Goal: Information Seeking & Learning: Learn about a topic

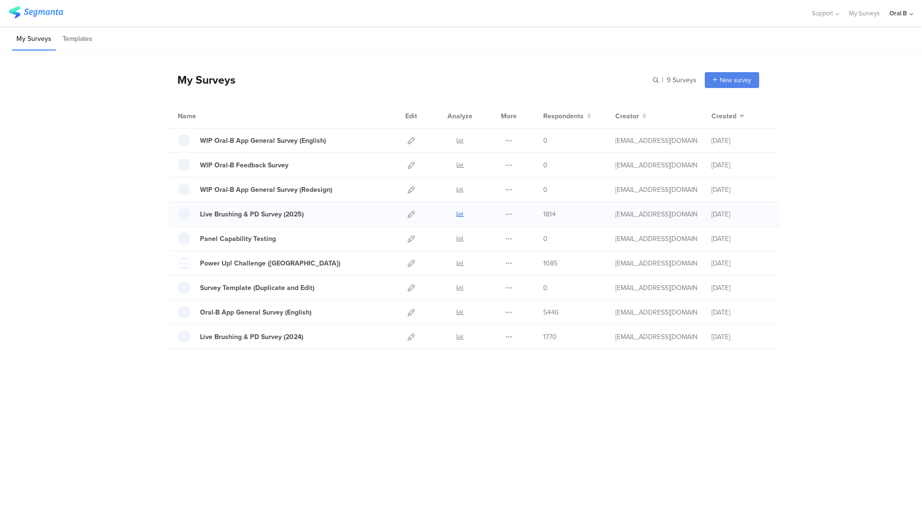
click at [461, 214] on icon at bounding box center [460, 214] width 7 height 7
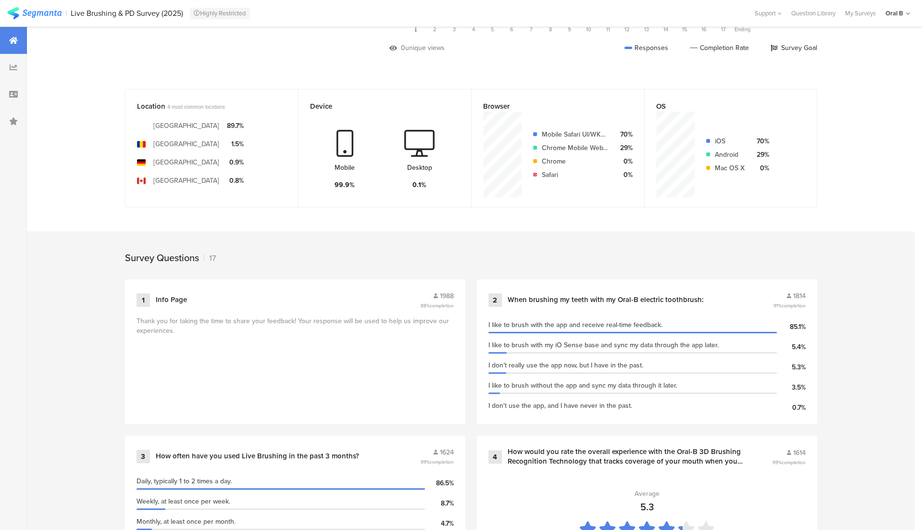
scroll to position [195, 0]
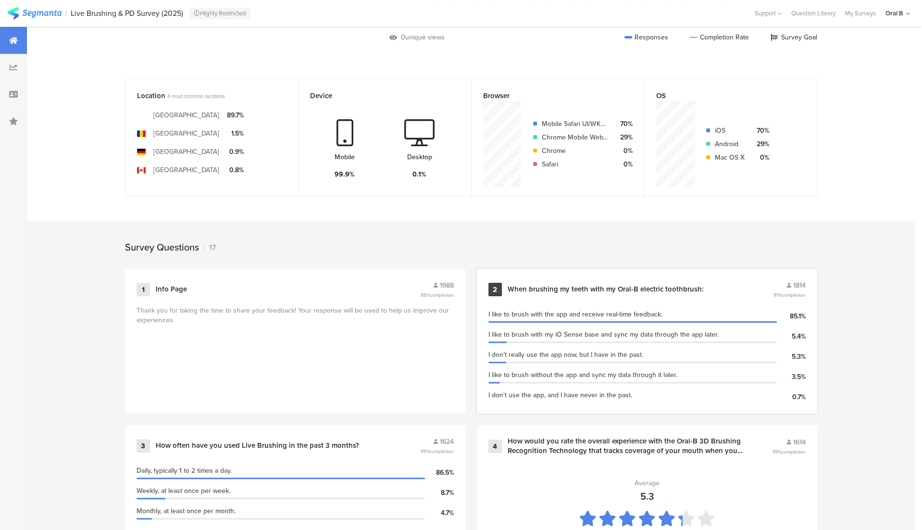
click at [712, 287] on div "When brushing my teeth with my Oral-B electric toothbrush:" at bounding box center [639, 290] width 263 height 10
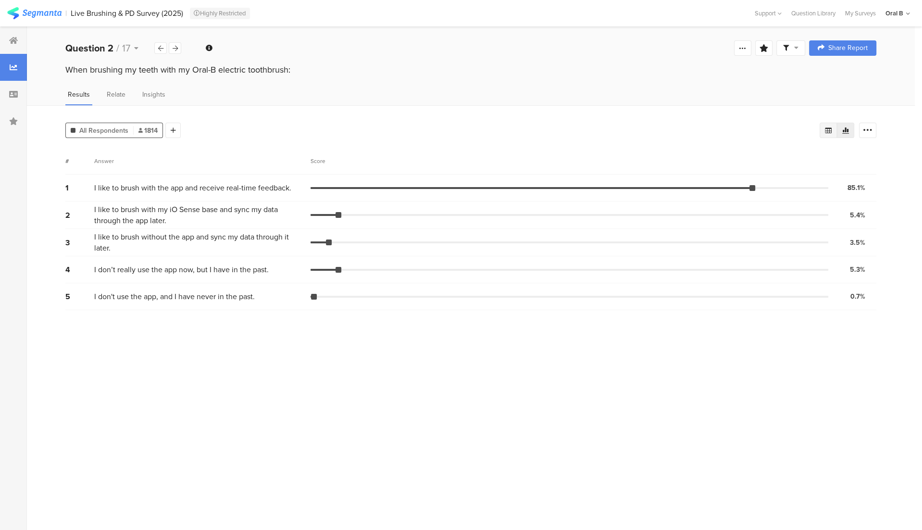
click at [820, 131] on div at bounding box center [828, 130] width 17 height 15
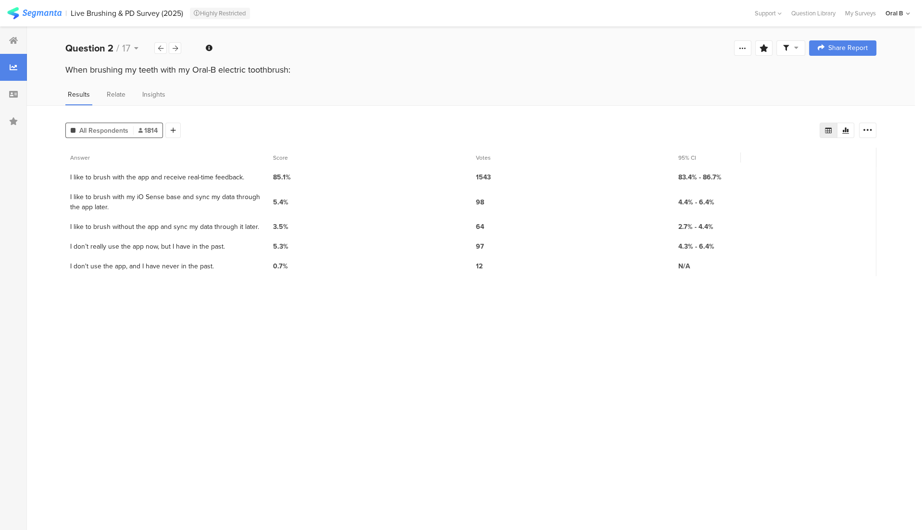
click at [11, 64] on icon at bounding box center [14, 67] width 8 height 8
click at [14, 42] on icon at bounding box center [13, 41] width 9 height 8
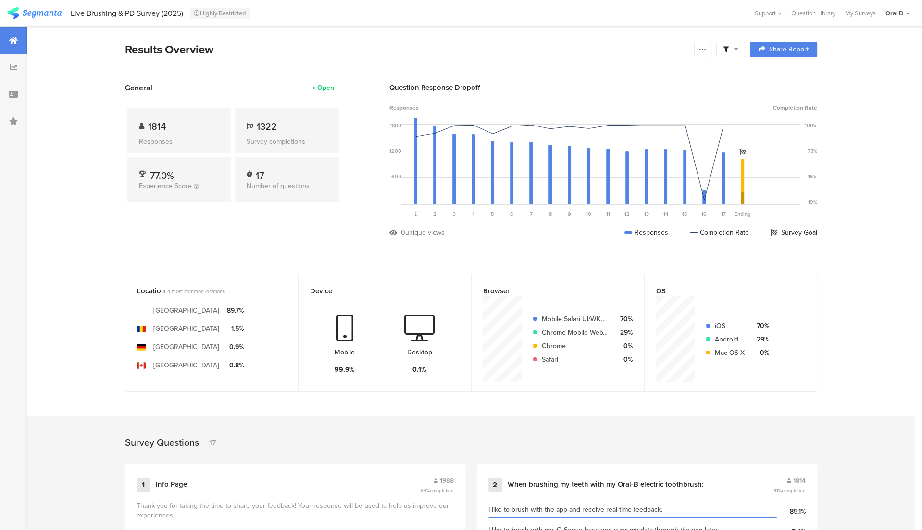
click at [732, 49] on span at bounding box center [730, 49] width 15 height 9
click at [778, 78] on span at bounding box center [776, 77] width 14 height 8
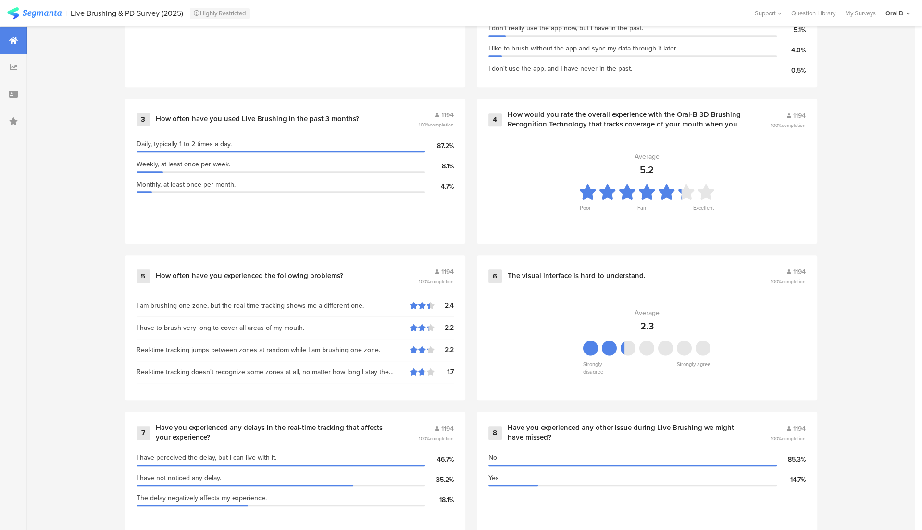
scroll to position [515, 0]
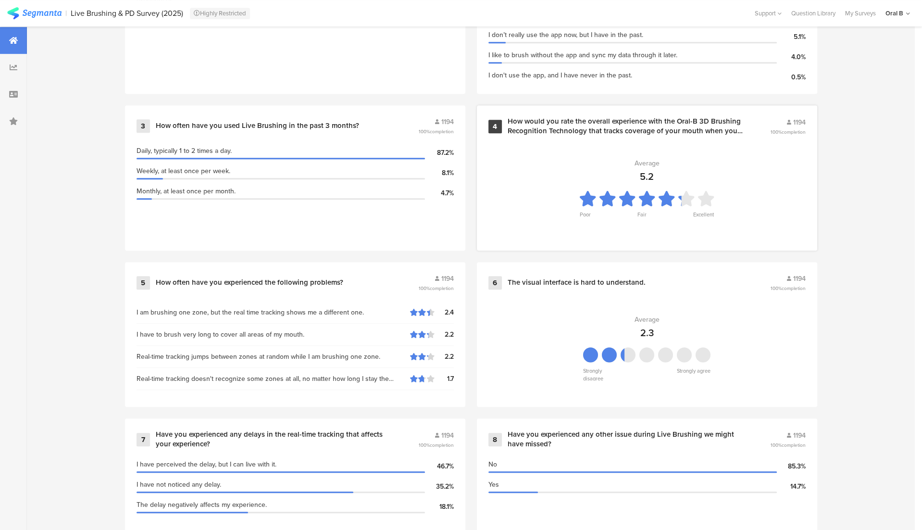
click at [573, 123] on div "How would you rate the overall experience with the Oral-B 3D Brushing Recogniti…" at bounding box center [627, 126] width 239 height 19
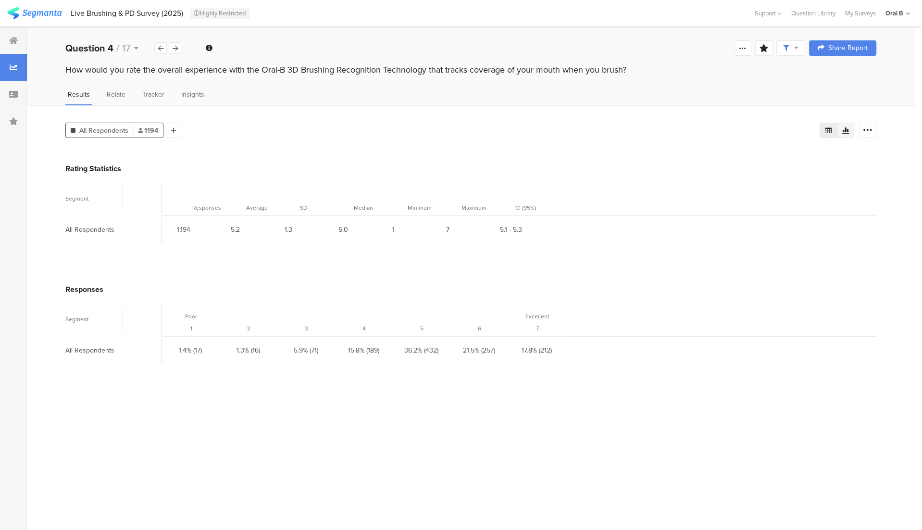
click at [844, 134] on div at bounding box center [845, 130] width 17 height 15
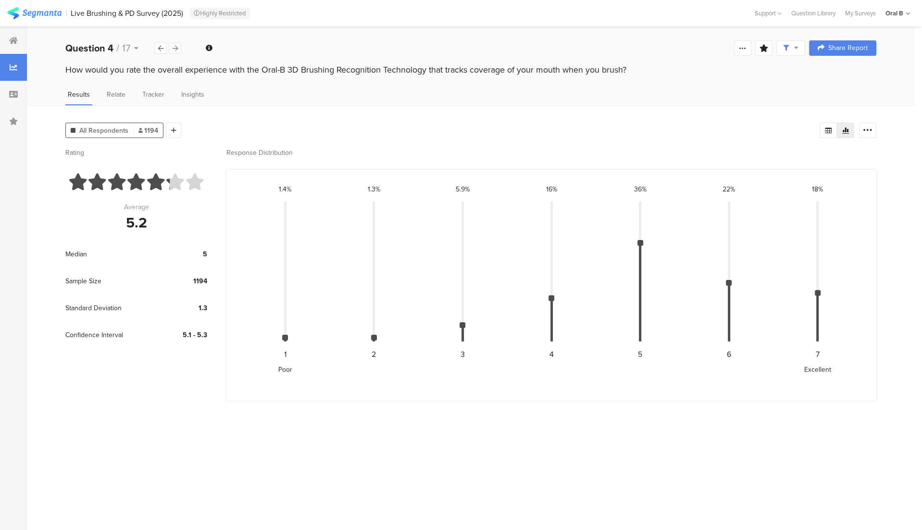
click at [178, 45] on div at bounding box center [175, 48] width 13 height 12
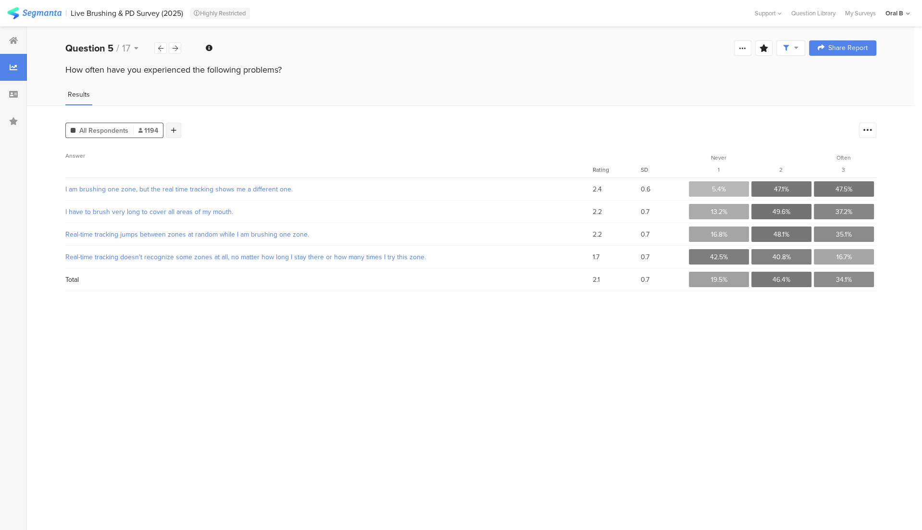
click at [168, 125] on div at bounding box center [173, 130] width 15 height 15
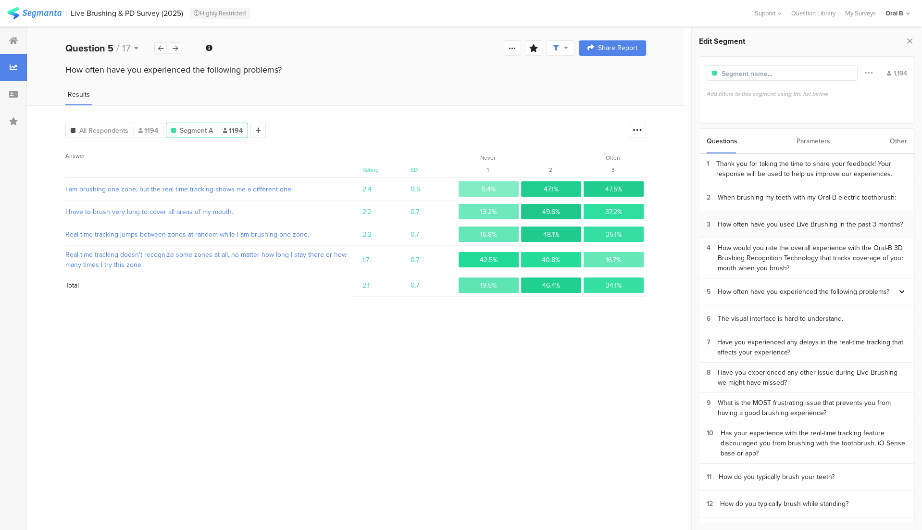
click at [856, 228] on section "3 How often have you used Live Brushing in the past 3 months?" at bounding box center [807, 224] width 215 height 27
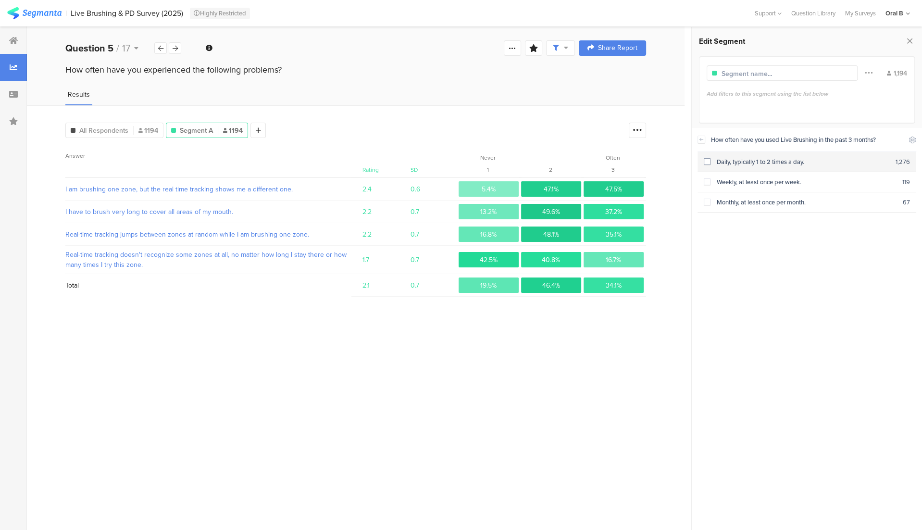
click at [708, 161] on span at bounding box center [707, 161] width 7 height 7
click at [175, 46] on icon at bounding box center [175, 48] width 5 height 6
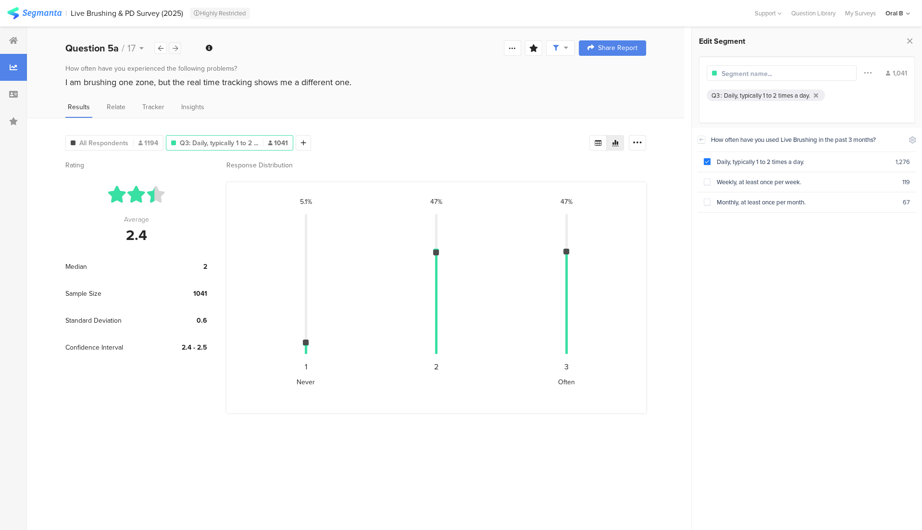
click at [180, 47] on div at bounding box center [175, 48] width 13 height 12
click at [161, 51] on div at bounding box center [160, 48] width 13 height 12
click at [177, 50] on div at bounding box center [175, 48] width 13 height 12
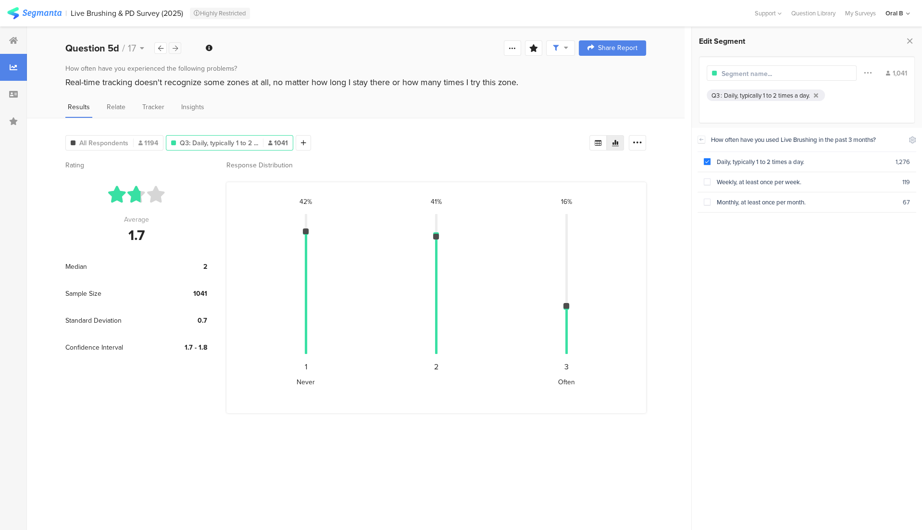
click at [177, 49] on icon at bounding box center [175, 48] width 5 height 6
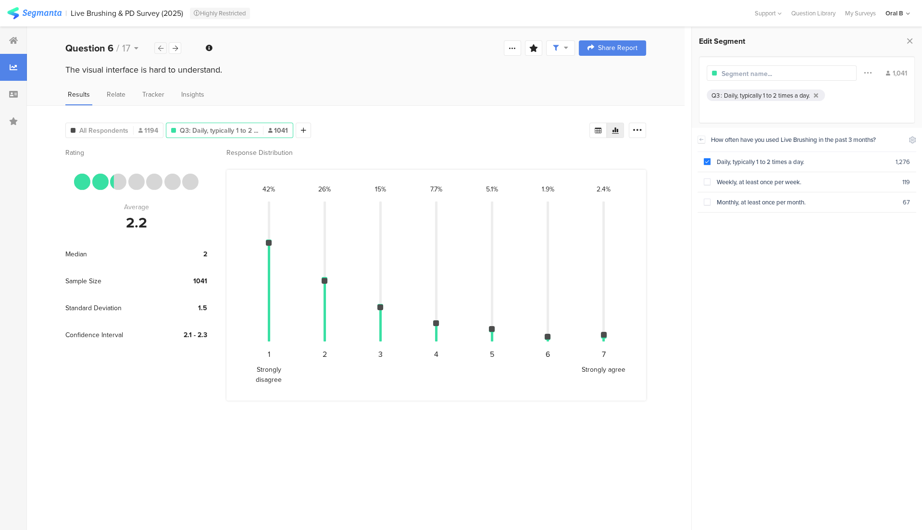
click at [163, 49] on div at bounding box center [160, 48] width 13 height 12
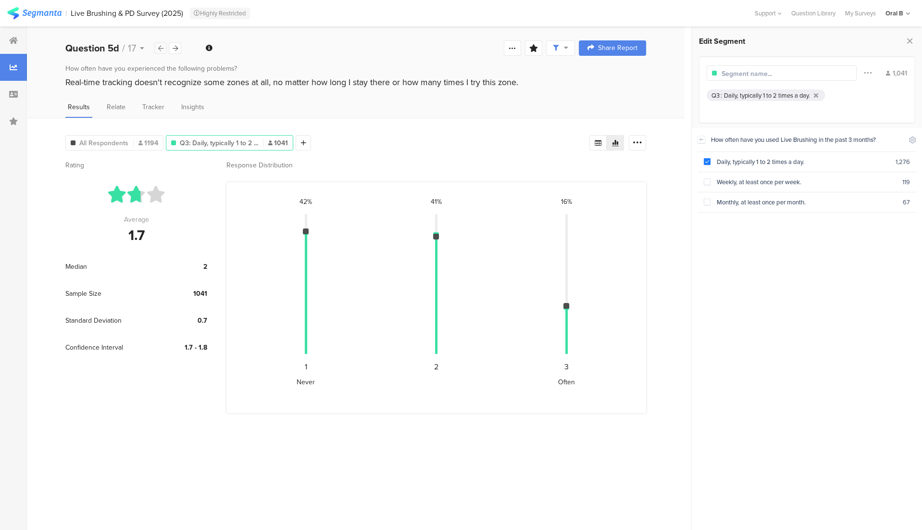
click at [163, 49] on div at bounding box center [160, 48] width 13 height 12
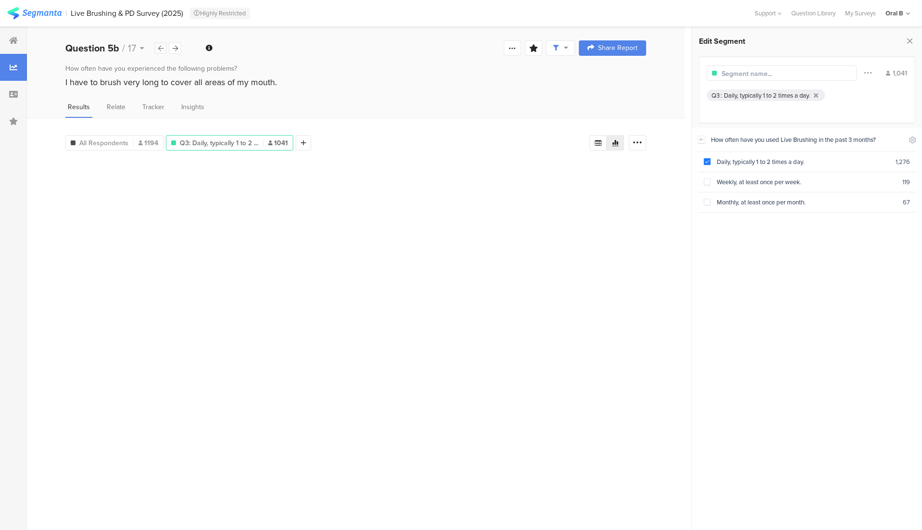
click at [163, 49] on div at bounding box center [160, 48] width 13 height 12
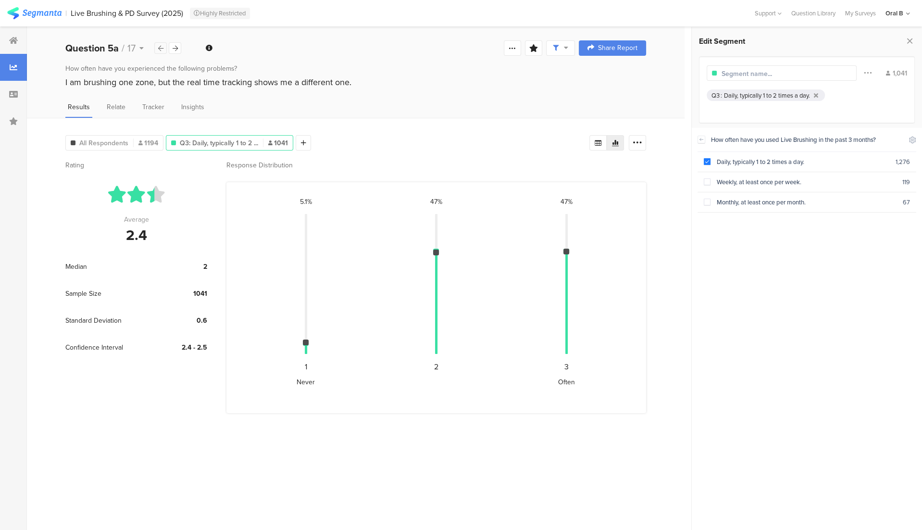
click at [163, 49] on div at bounding box center [160, 48] width 13 height 12
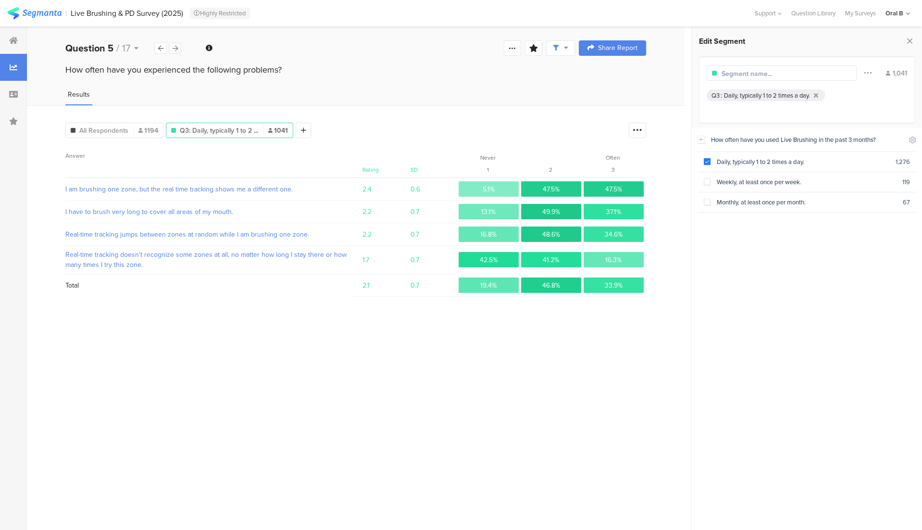
click at [177, 46] on icon at bounding box center [175, 48] width 5 height 6
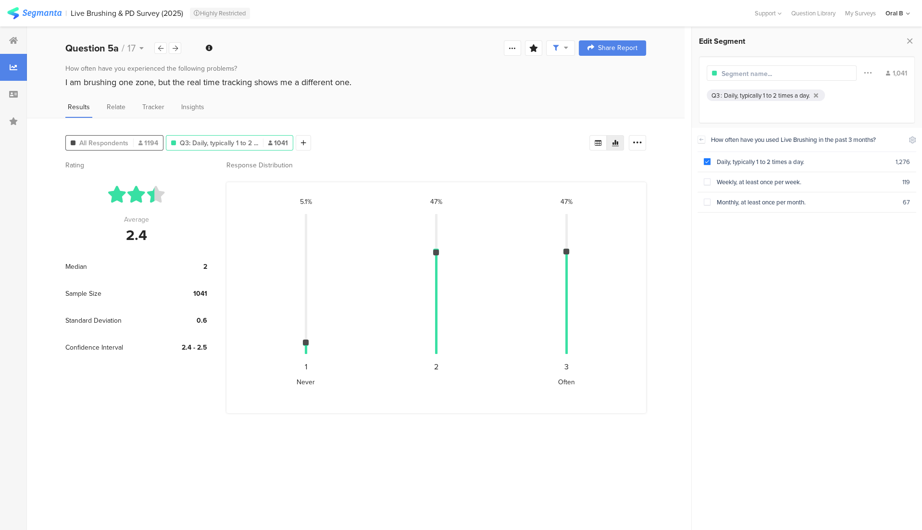
click at [127, 142] on span "All Respondents" at bounding box center [103, 143] width 49 height 10
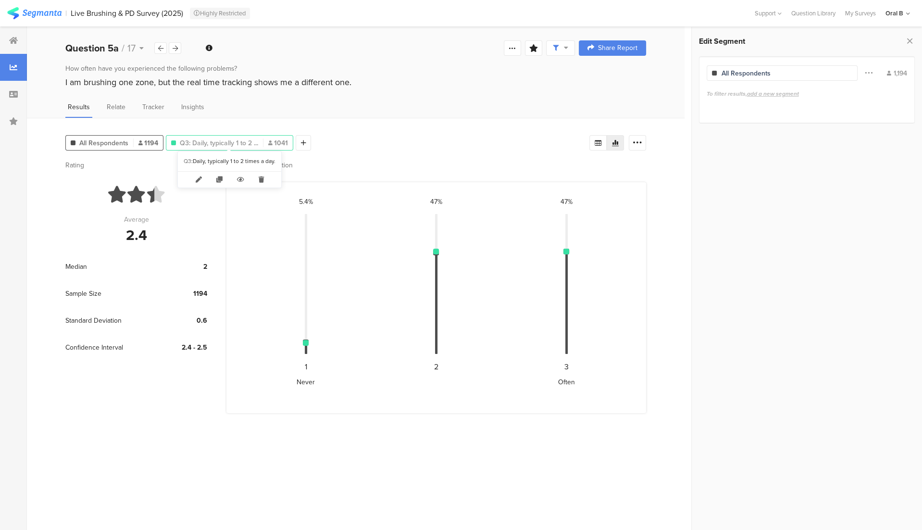
click at [224, 143] on span "Q3: Daily, typically 1 to 2 ..." at bounding box center [219, 143] width 78 height 10
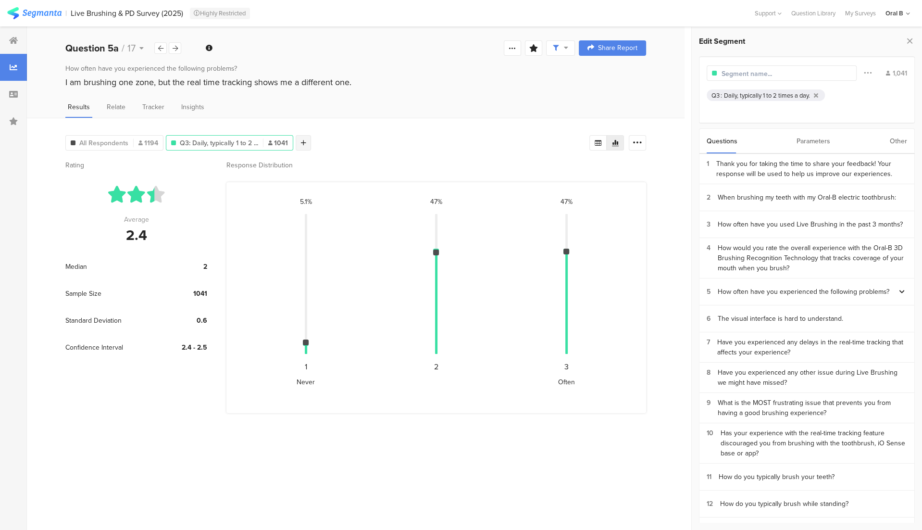
click at [303, 139] on icon at bounding box center [303, 142] width 5 height 7
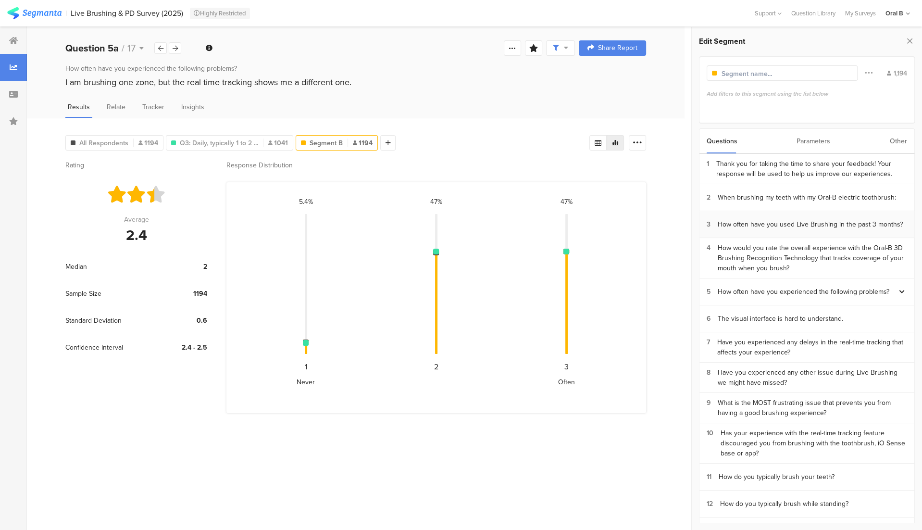
click at [799, 223] on div "How often have you used Live Brushing in the past 3 months?" at bounding box center [810, 224] width 185 height 10
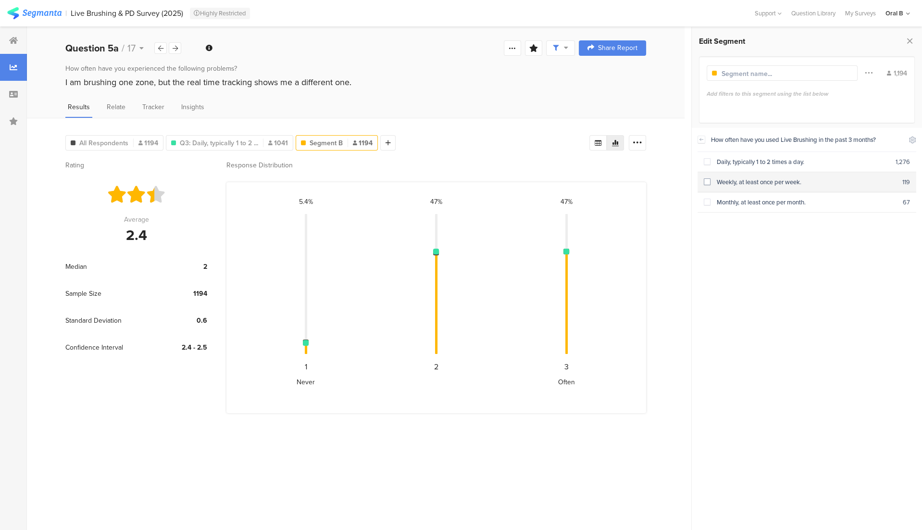
click at [772, 181] on div "Weekly, at least once per week." at bounding box center [807, 181] width 192 height 9
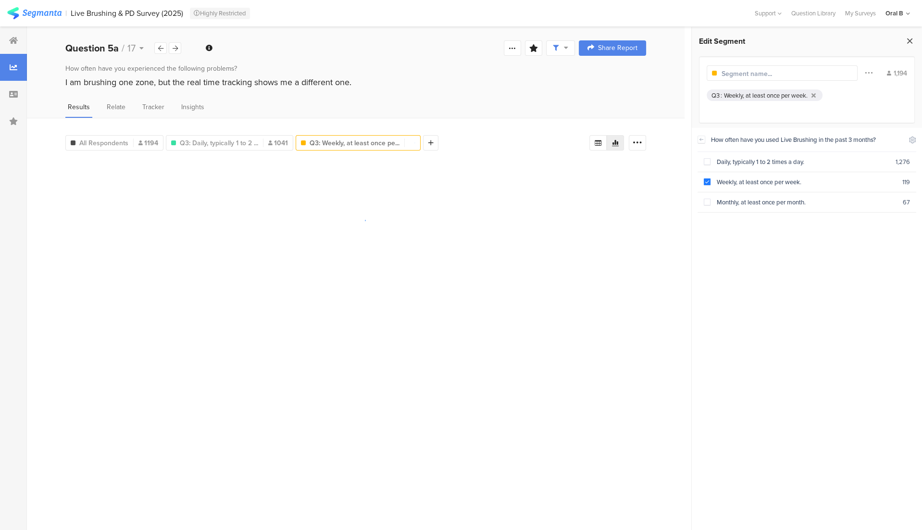
click at [911, 36] on icon at bounding box center [910, 40] width 10 height 13
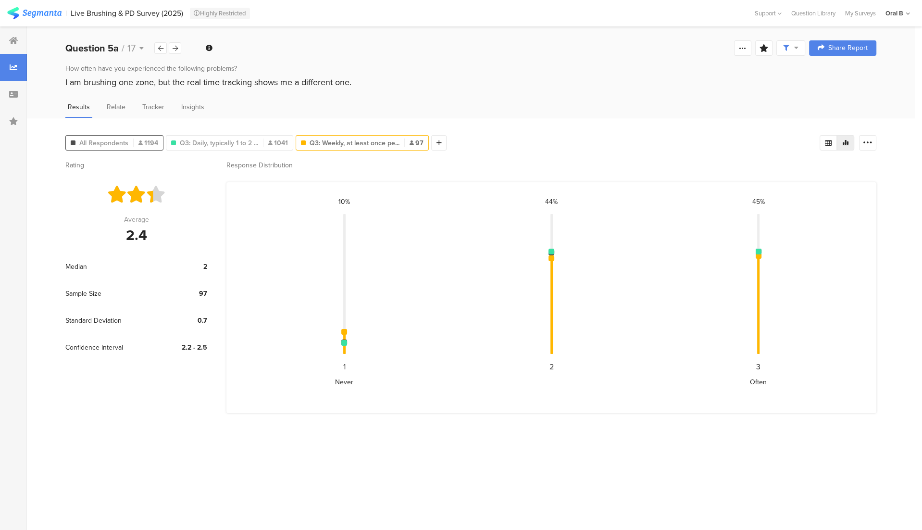
click at [135, 145] on div "All Respondents 1194" at bounding box center [114, 143] width 97 height 10
click at [175, 45] on icon at bounding box center [175, 48] width 5 height 6
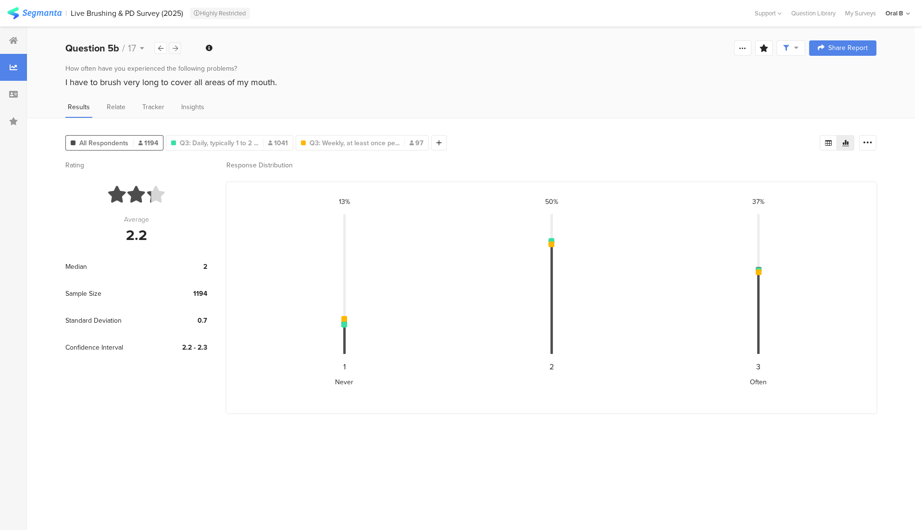
click at [175, 45] on icon at bounding box center [175, 48] width 5 height 6
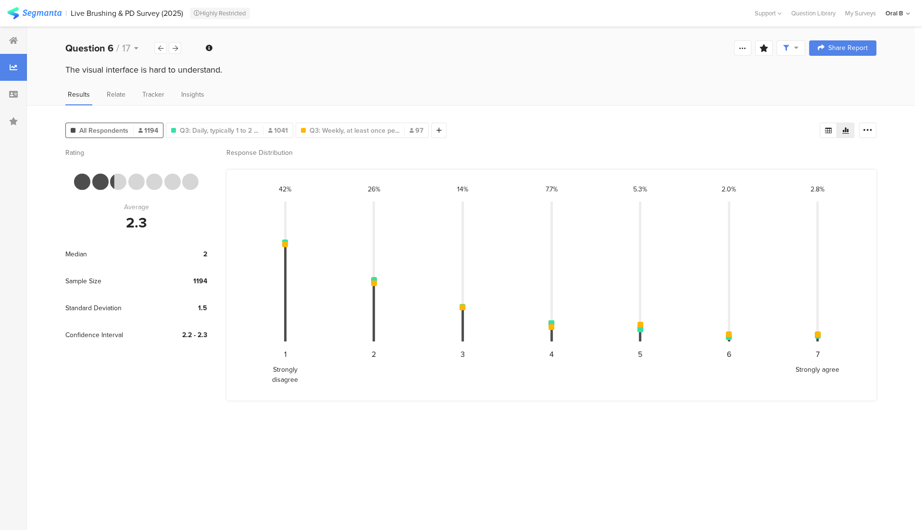
click at [468, 452] on section "Rating Average 2.3 Median 2 Sample Size 1194 Standard Deviation 1.5 Confidence …" at bounding box center [470, 335] width 811 height 375
click at [170, 48] on div at bounding box center [175, 48] width 13 height 12
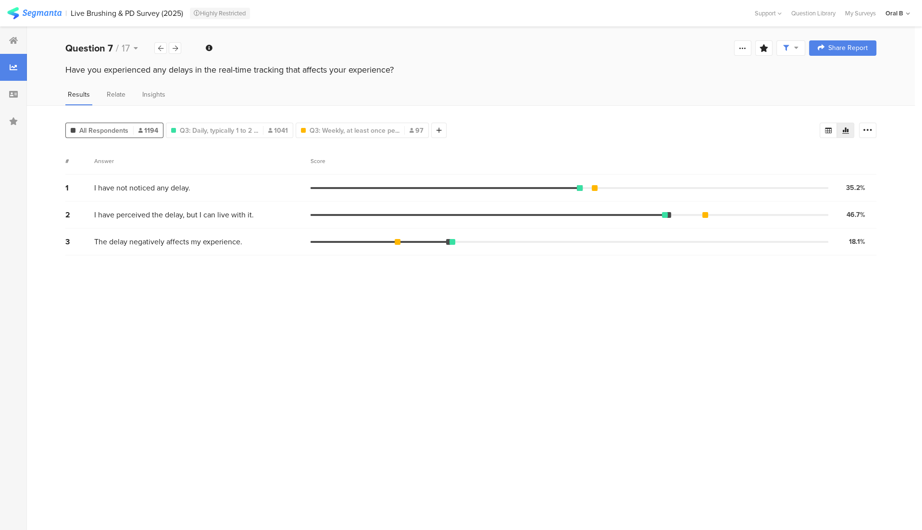
click at [413, 420] on section "# Answer Score 1 I have not noticed any delay. 35.2% 420 votes 2 I have perceiv…" at bounding box center [470, 335] width 811 height 375
click at [177, 51] on div at bounding box center [175, 48] width 13 height 12
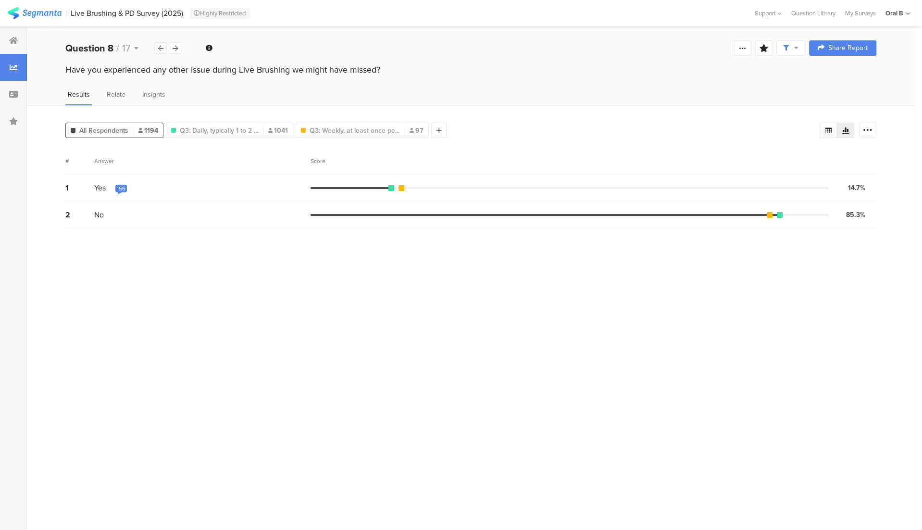
click at [160, 48] on icon at bounding box center [160, 48] width 5 height 6
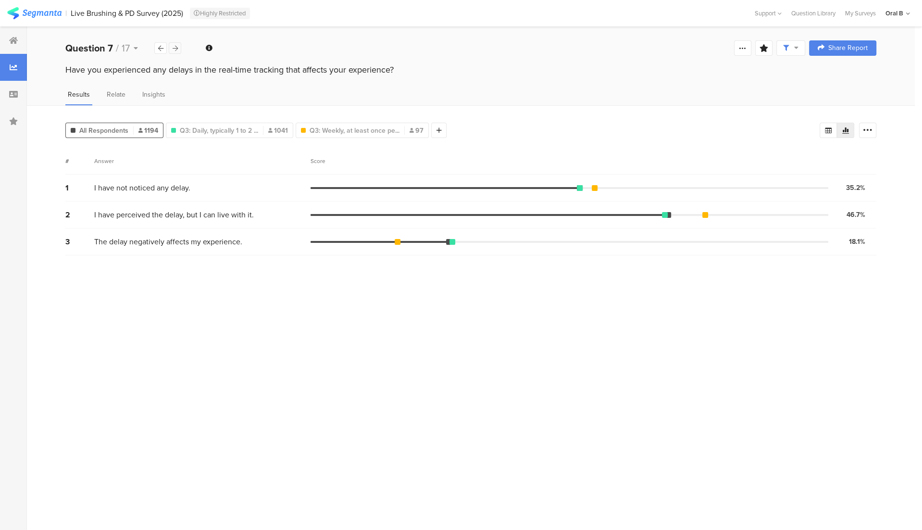
click at [175, 46] on icon at bounding box center [175, 48] width 5 height 6
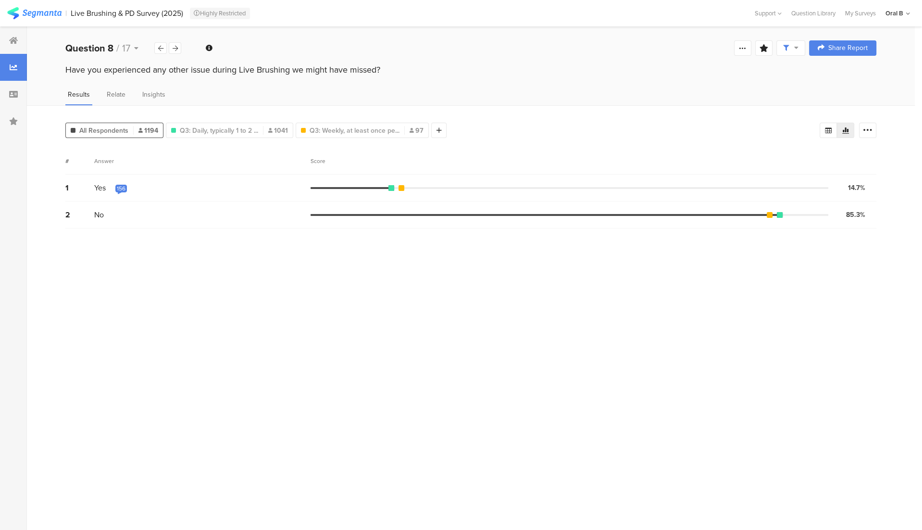
click at [123, 189] on div "156" at bounding box center [121, 189] width 9 height 8
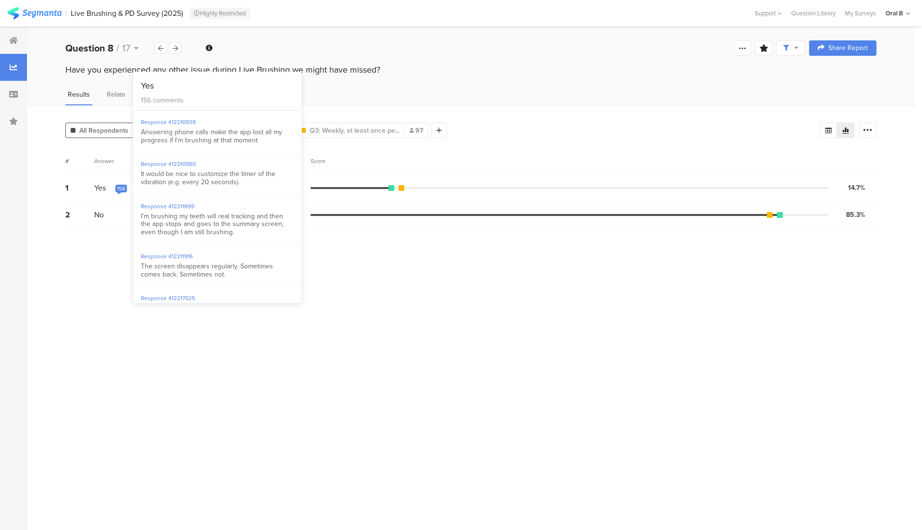
click at [441, 337] on section "# Answer Score 1 Yes 156 14.7% 175 votes 2 No 85.3% 1019 votes" at bounding box center [470, 335] width 811 height 375
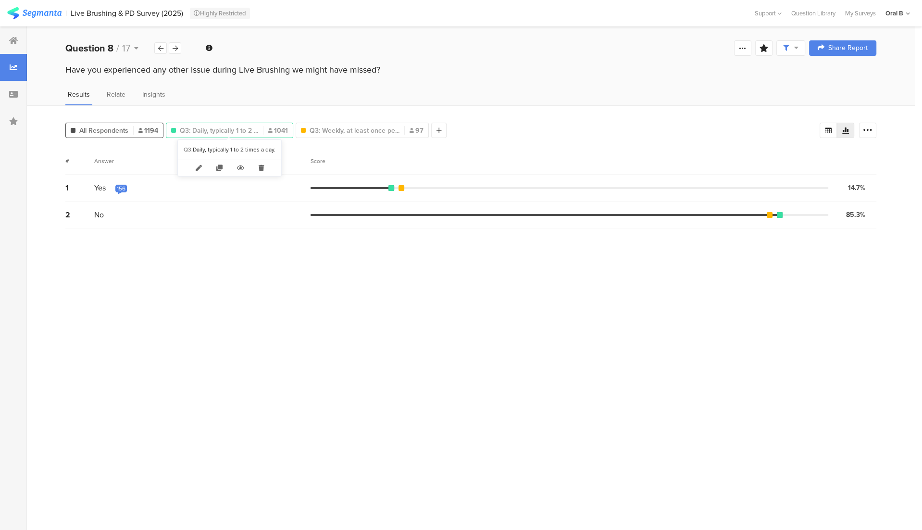
click at [251, 130] on span "Q3: Daily, typically 1 to 2 ..." at bounding box center [219, 130] width 78 height 10
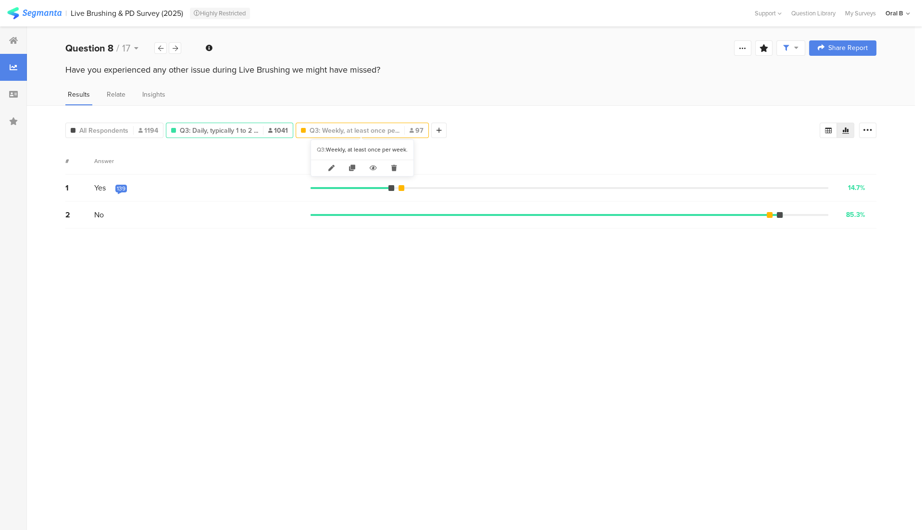
click at [355, 129] on span "Q3: Weekly, at least once pe..." at bounding box center [355, 130] width 90 height 10
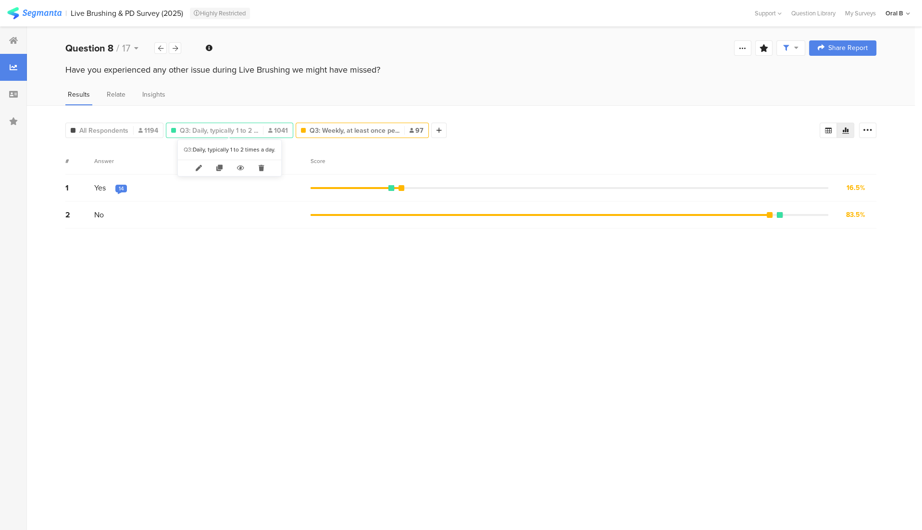
click at [241, 127] on span "Q3: Daily, typically 1 to 2 ..." at bounding box center [219, 130] width 78 height 10
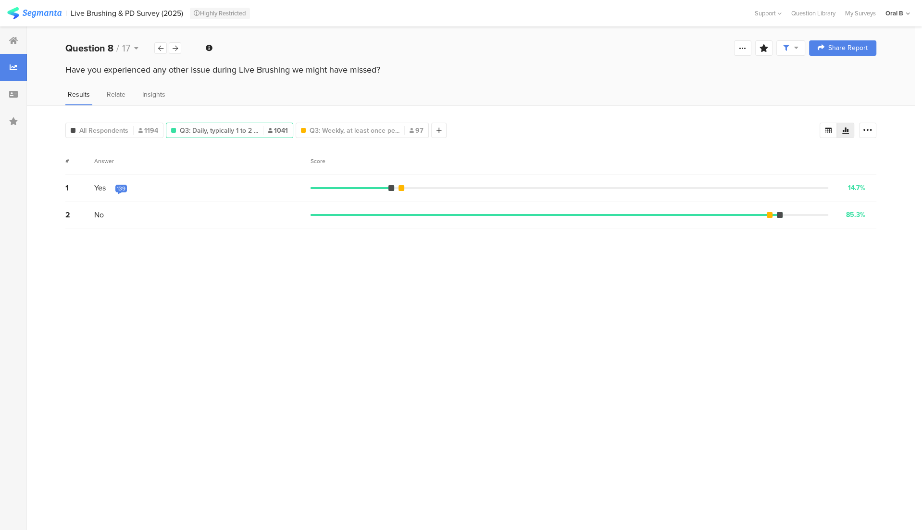
click at [118, 186] on div "139" at bounding box center [121, 189] width 9 height 8
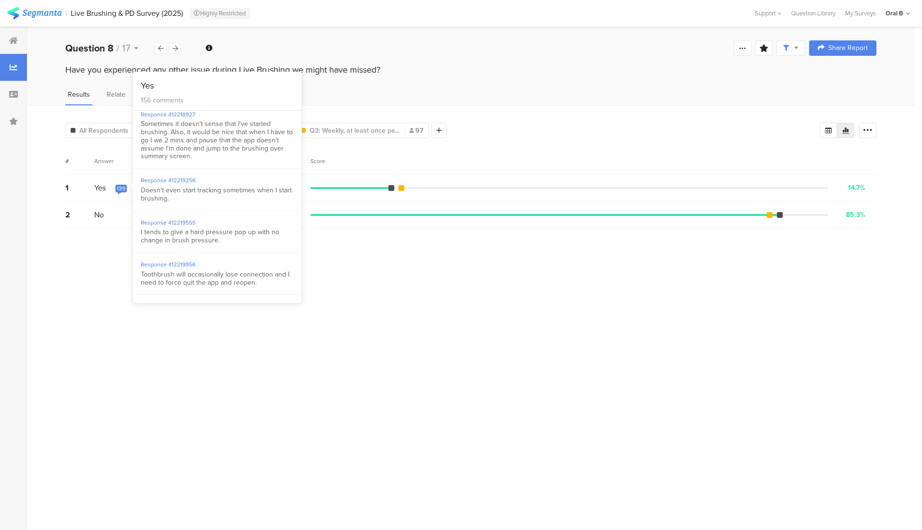
scroll to position [395, 0]
click at [283, 325] on section "# Answer Score 1 Yes 139 14.7% 153 votes 2 No 85.3% 888 votes" at bounding box center [470, 335] width 811 height 375
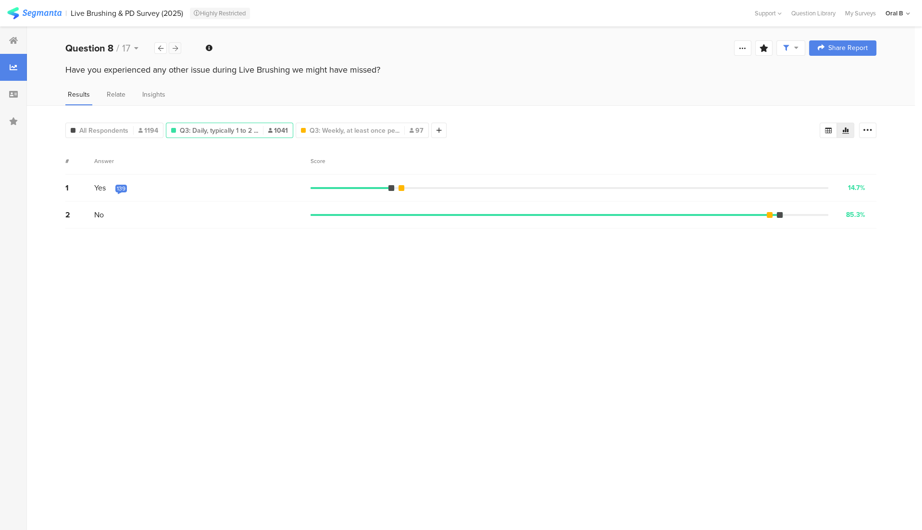
click at [174, 50] on icon at bounding box center [175, 48] width 5 height 6
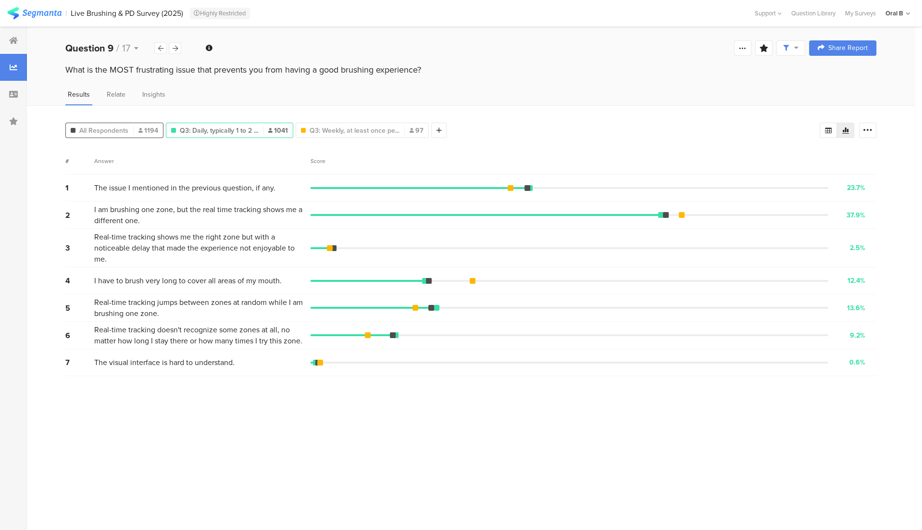
click at [91, 123] on div "All Respondents 1194" at bounding box center [114, 130] width 98 height 15
click at [93, 131] on span "All Respondents" at bounding box center [103, 130] width 49 height 10
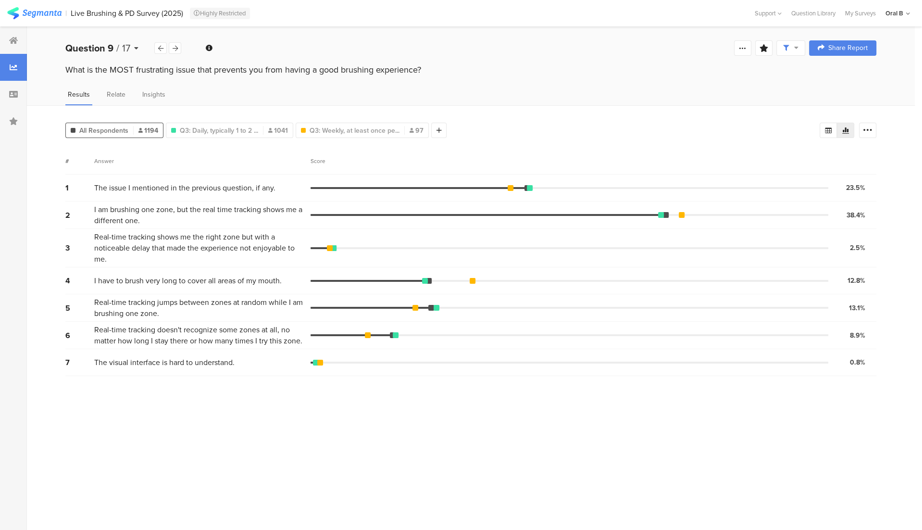
click at [138, 49] on div "Question 9 / 17" at bounding box center [109, 48] width 89 height 14
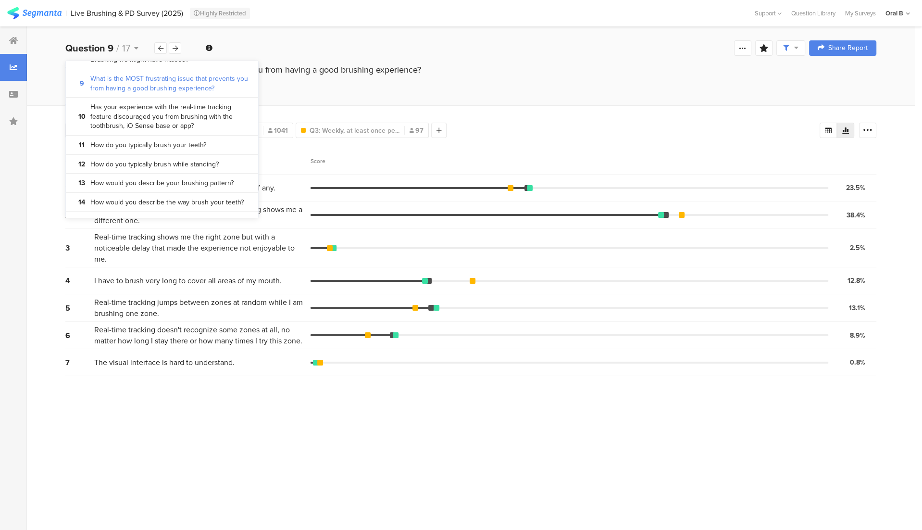
scroll to position [371, 0]
click at [137, 151] on section "11 How do you typically brush your teeth?" at bounding box center [162, 145] width 192 height 19
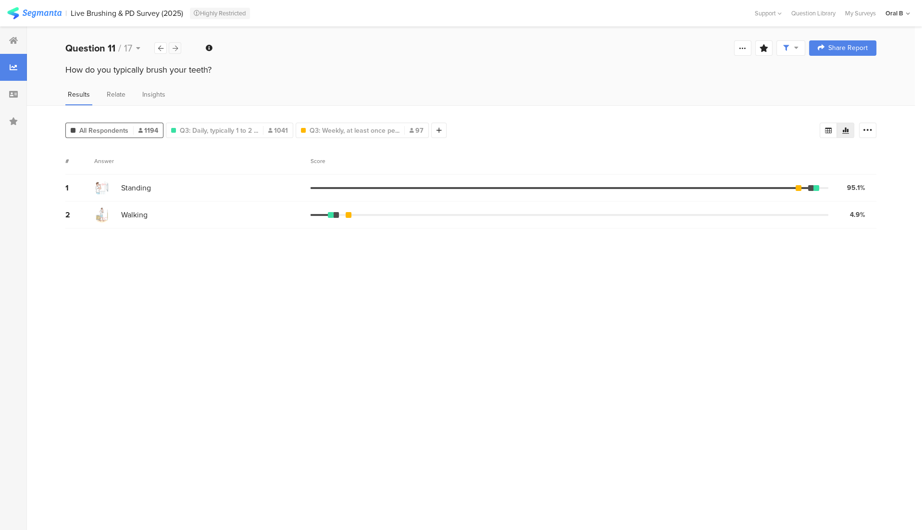
click at [172, 52] on div at bounding box center [175, 48] width 13 height 12
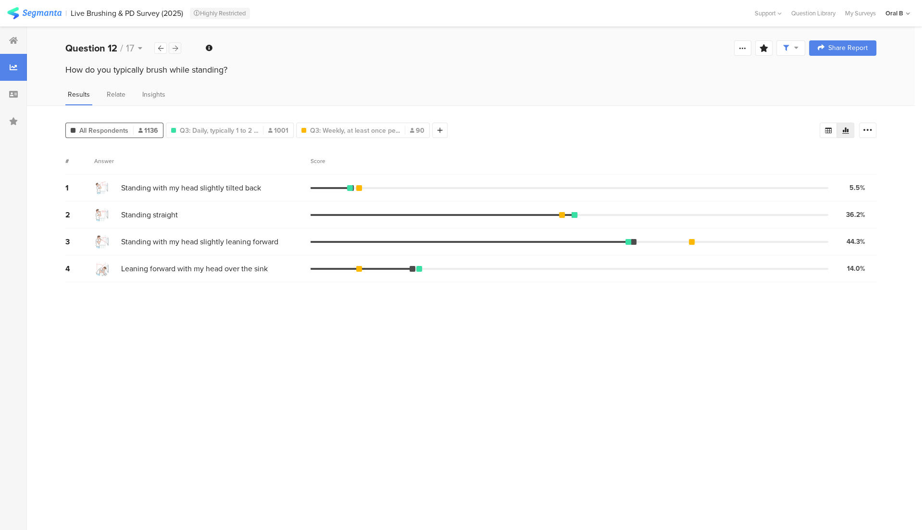
click at [172, 52] on div at bounding box center [175, 48] width 13 height 12
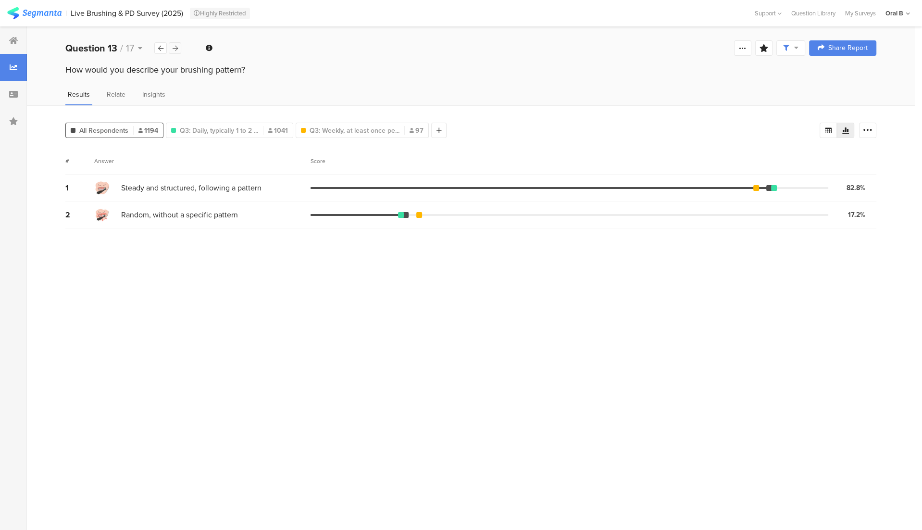
click at [172, 52] on div at bounding box center [175, 48] width 13 height 12
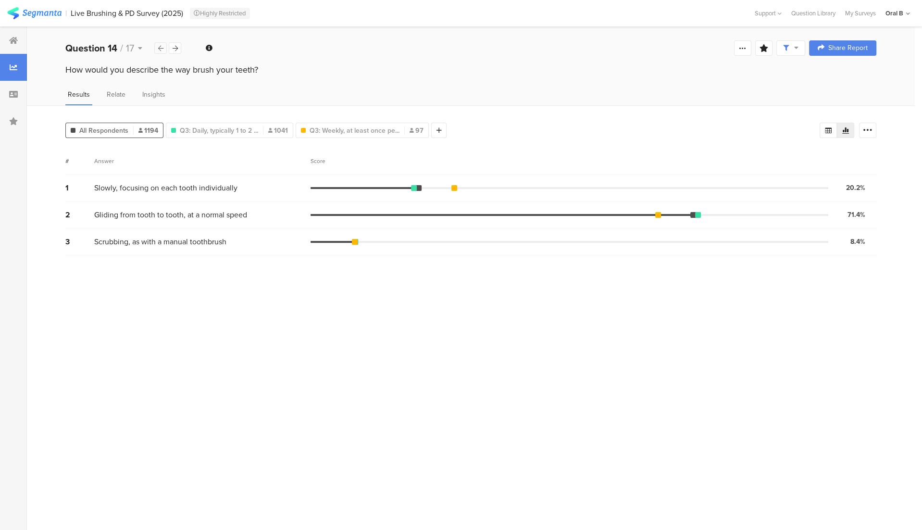
click at [161, 50] on icon at bounding box center [160, 48] width 5 height 6
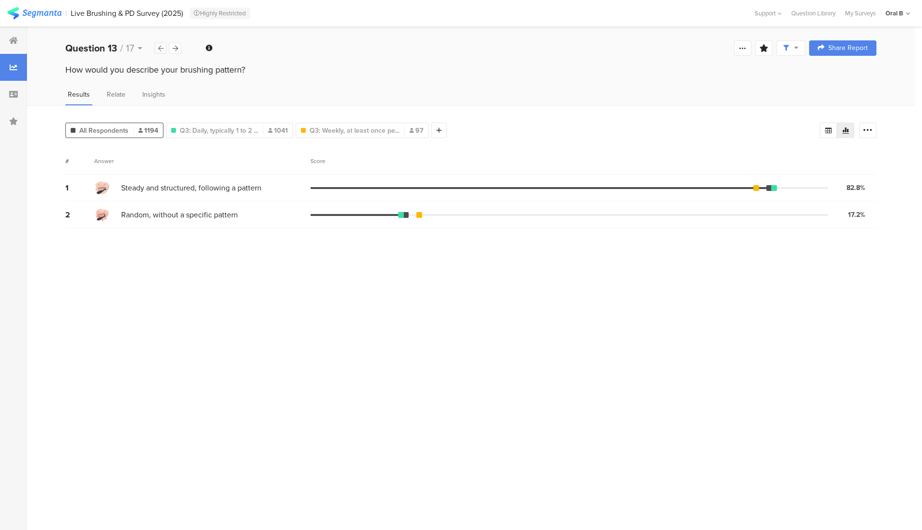
click at [161, 50] on icon at bounding box center [160, 48] width 5 height 6
